Goal: Task Accomplishment & Management: Use online tool/utility

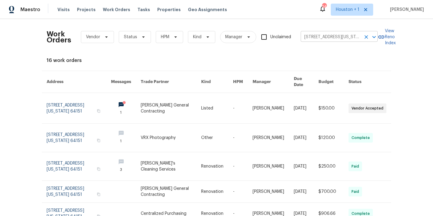
click at [337, 36] on input "[STREET_ADDRESS][US_STATE]" at bounding box center [331, 36] width 60 height 9
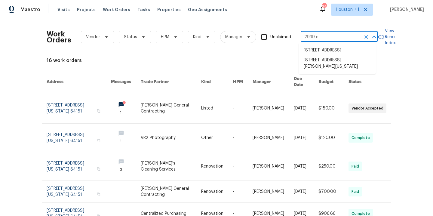
type input "2939 ne"
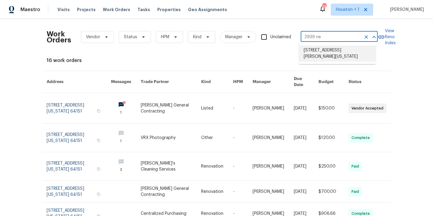
click at [334, 57] on li "[STREET_ADDRESS][PERSON_NAME][US_STATE]" at bounding box center [337, 53] width 77 height 16
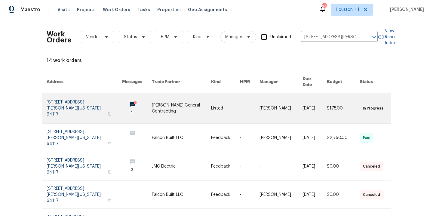
click at [170, 108] on link at bounding box center [181, 108] width 59 height 30
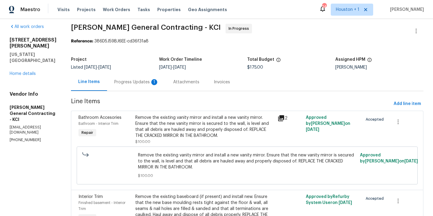
scroll to position [10, 0]
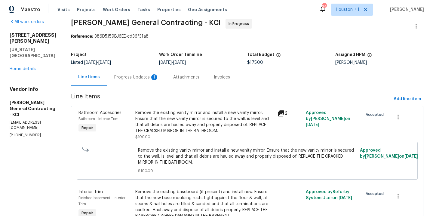
click at [184, 116] on div "Remove the existing vanity mirror and install a new vanity mirror. Ensure that …" at bounding box center [204, 122] width 139 height 24
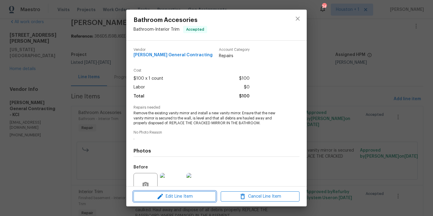
click at [178, 197] on span "Edit Line Item" at bounding box center [174, 197] width 79 height 8
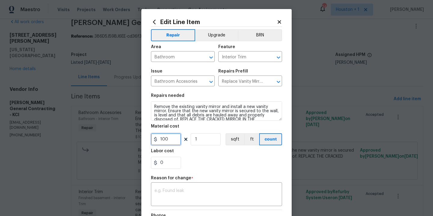
click at [174, 142] on input "100" at bounding box center [166, 139] width 30 height 12
type input "320"
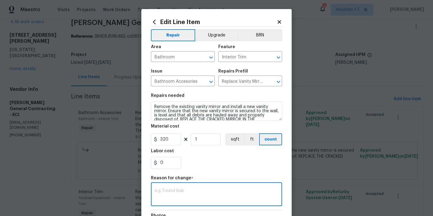
click at [171, 190] on textarea at bounding box center [217, 195] width 124 height 13
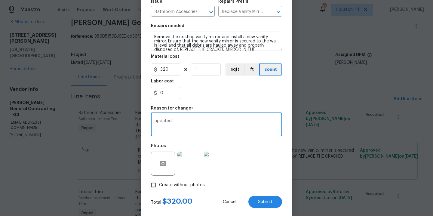
scroll to position [81, 0]
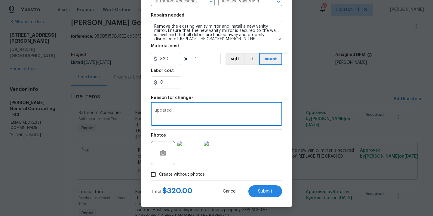
type textarea "updated"
click at [270, 197] on div "Edit Line Item Repair Upgrade BRN Area Bathroom ​ Feature Interior Trim ​ Issue…" at bounding box center [216, 68] width 150 height 278
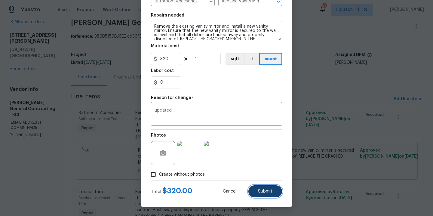
click at [268, 193] on span "Submit" at bounding box center [265, 191] width 14 height 5
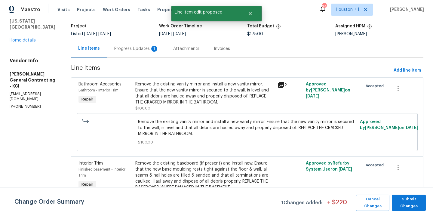
scroll to position [51, 0]
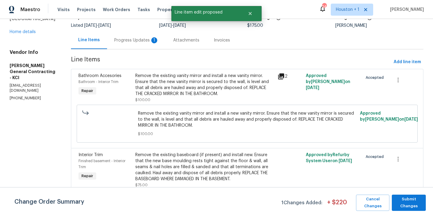
click at [196, 159] on div "Remove the existing baseboard (if present) and install new. Ensure that the new…" at bounding box center [204, 167] width 139 height 30
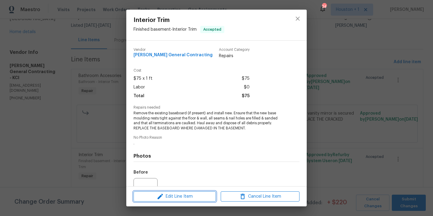
click at [179, 197] on span "Edit Line Item" at bounding box center [174, 197] width 79 height 8
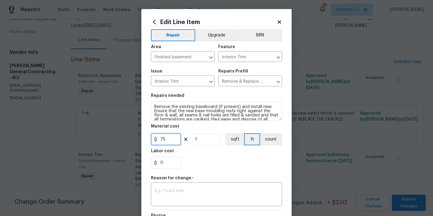
click at [171, 141] on input "75" at bounding box center [166, 139] width 30 height 12
type input "100"
click at [184, 197] on textarea at bounding box center [217, 195] width 124 height 13
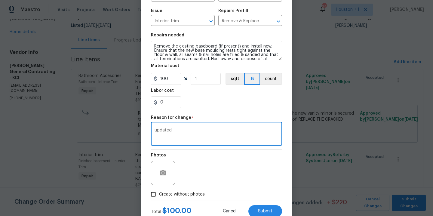
scroll to position [81, 0]
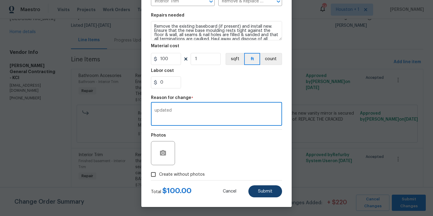
type textarea "updated"
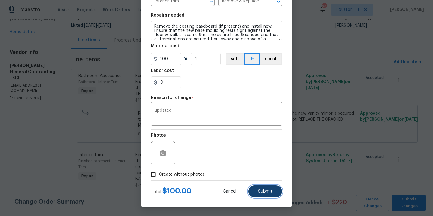
click at [257, 187] on button "Submit" at bounding box center [265, 191] width 34 height 12
type input "75"
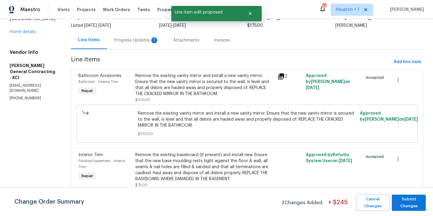
scroll to position [0, 0]
click at [408, 204] on span "Submit Changes" at bounding box center [409, 203] width 28 height 14
